Goal: Transaction & Acquisition: Purchase product/service

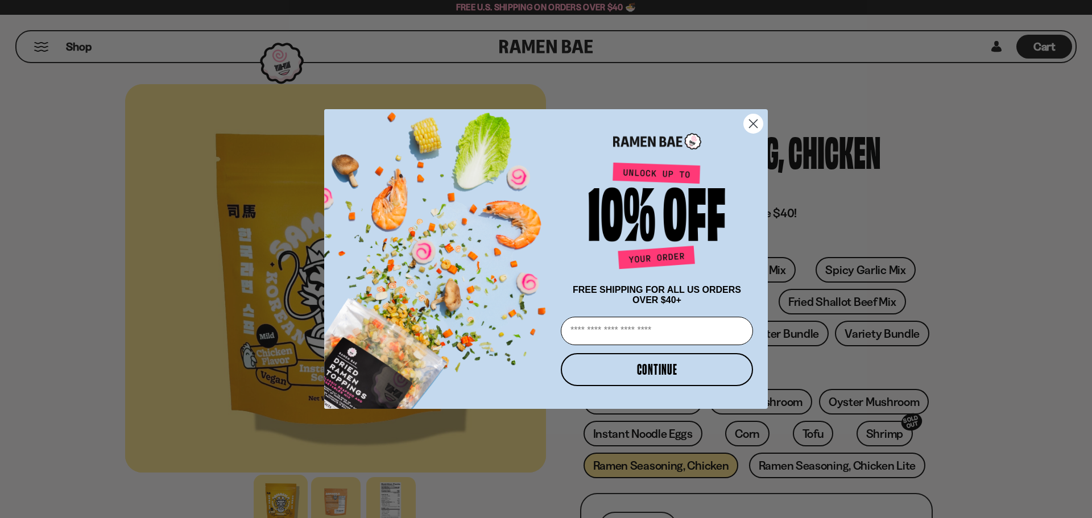
click at [750, 120] on circle "Close dialog" at bounding box center [753, 123] width 19 height 19
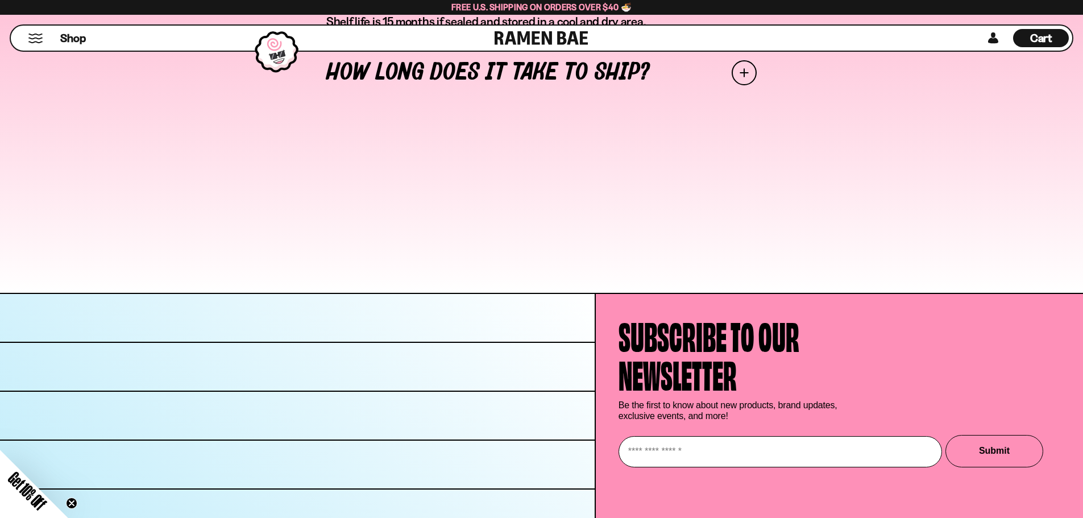
scroll to position [5127, 0]
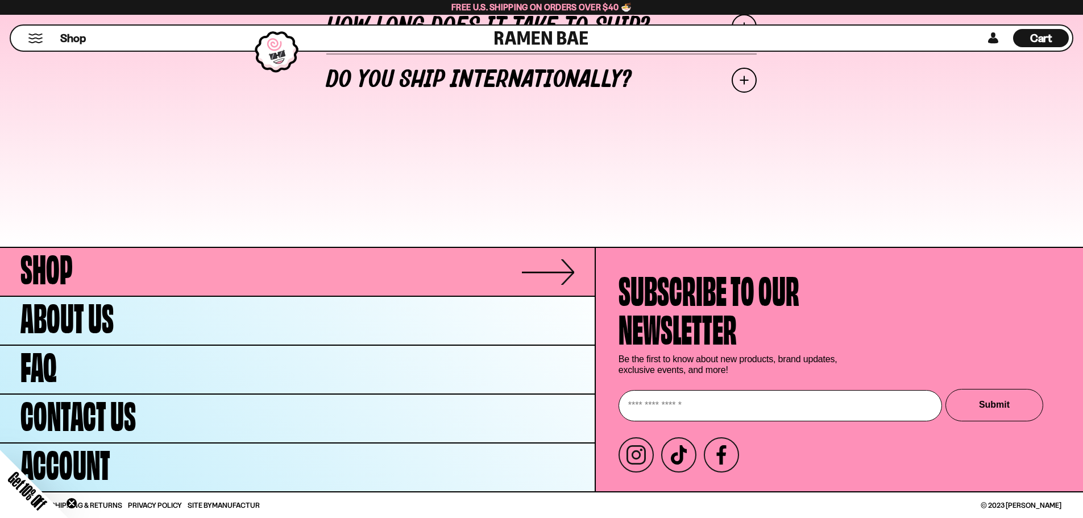
click at [65, 280] on span "Shop" at bounding box center [46, 266] width 52 height 39
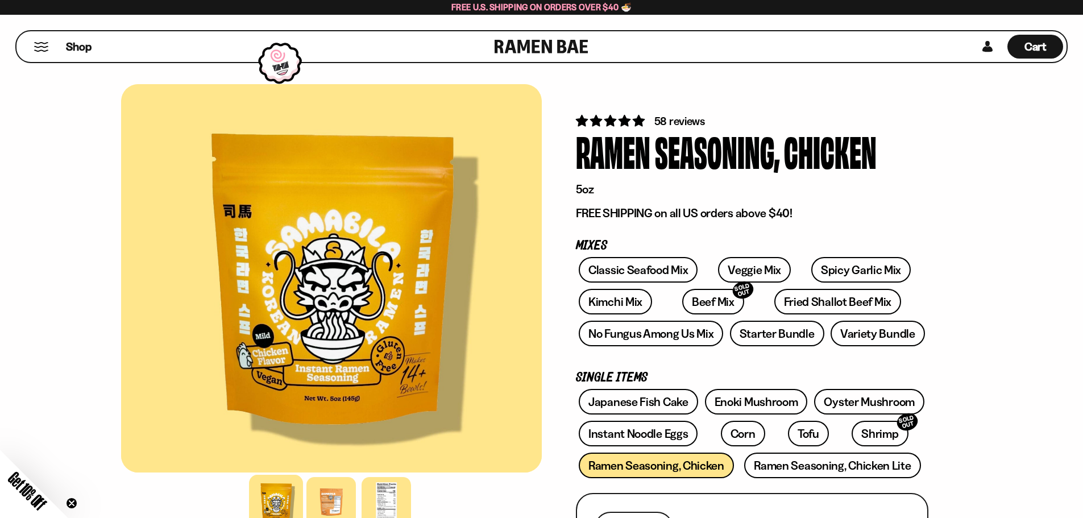
scroll to position [171, 0]
